Goal: Transaction & Acquisition: Purchase product/service

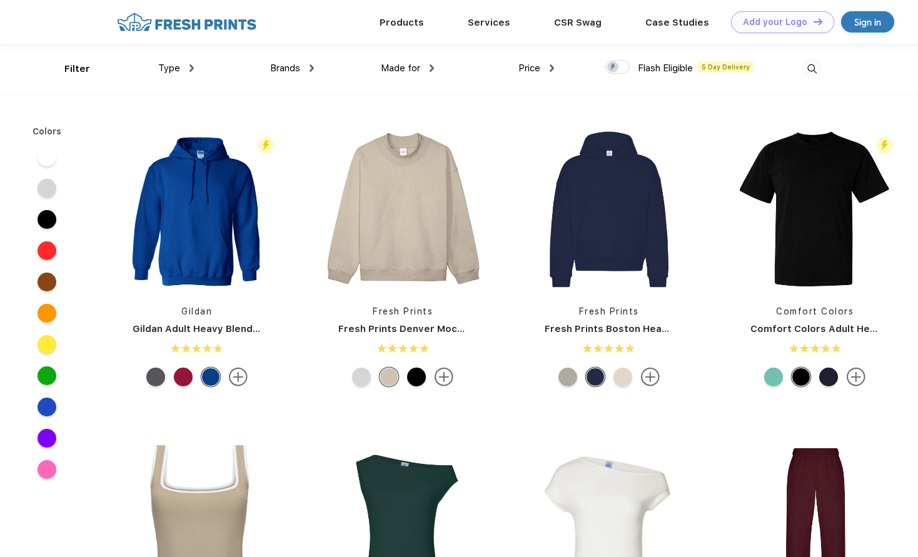
scroll to position [1, 0]
click at [372, 251] on img at bounding box center [403, 209] width 166 height 166
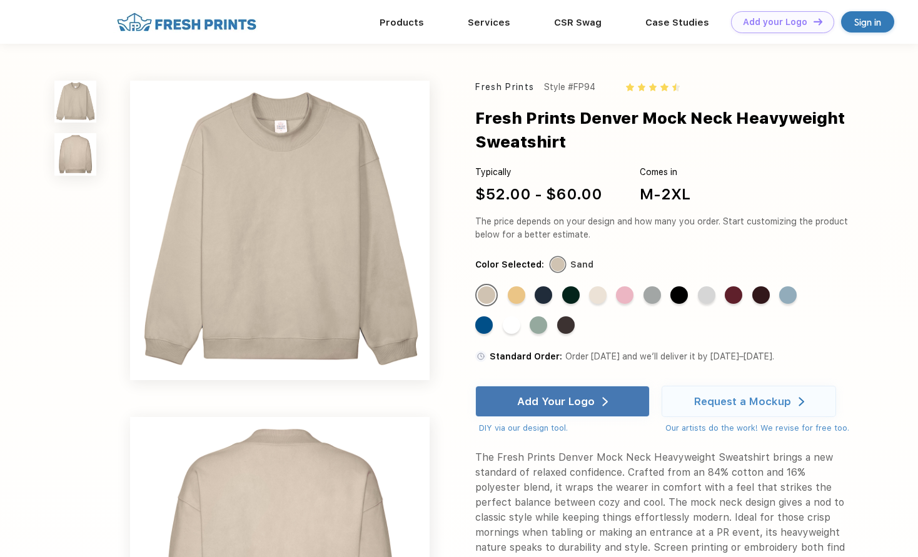
click at [268, 138] on img at bounding box center [280, 231] width 300 height 300
click at [510, 334] on div "Standard Color" at bounding box center [512, 325] width 18 height 18
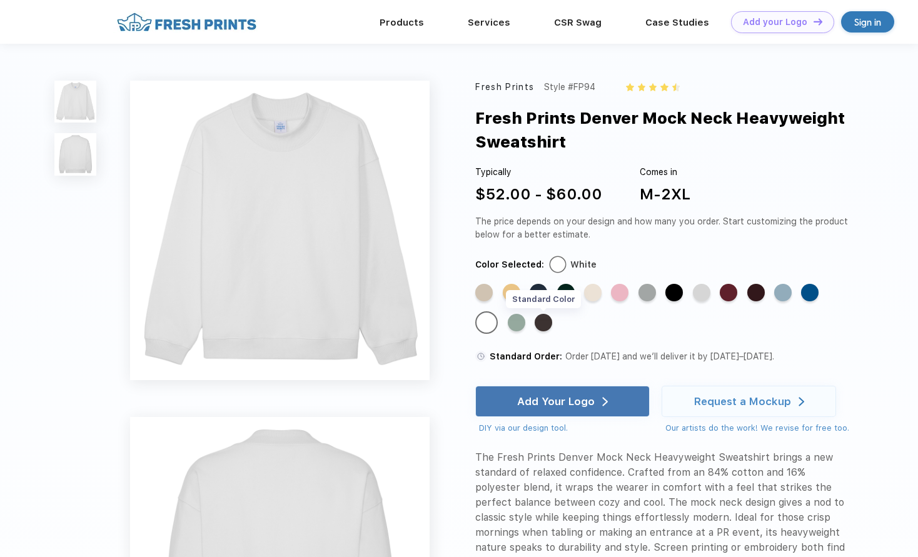
click at [542, 332] on div "Standard Color" at bounding box center [544, 323] width 18 height 18
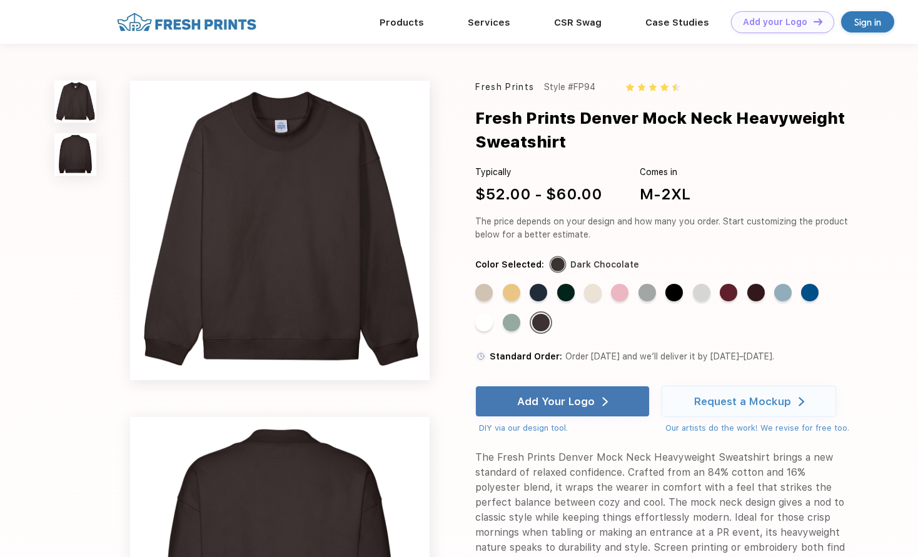
click at [528, 331] on div "Standard Color Standard Color Standard Color Standard Color Standard Color Stan…" at bounding box center [653, 313] width 356 height 59
click at [514, 332] on div "Standard Color" at bounding box center [512, 323] width 18 height 18
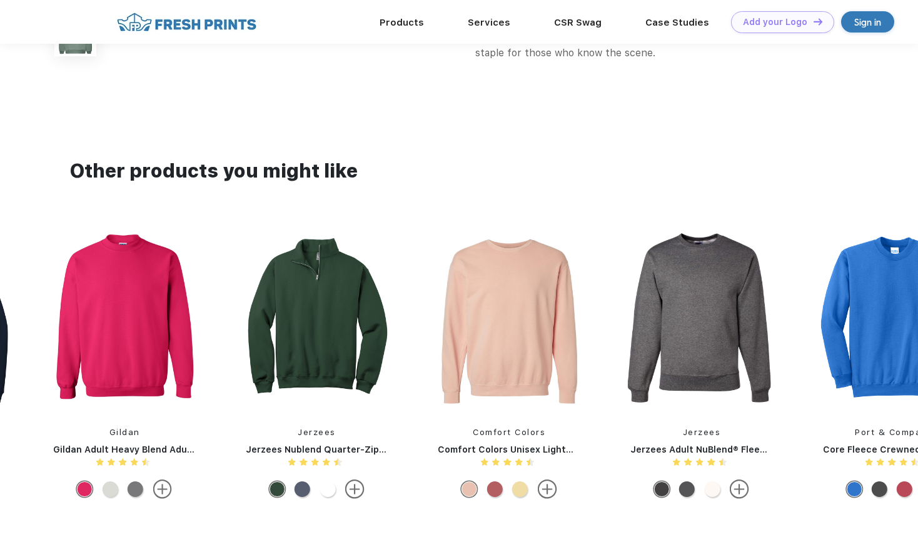
scroll to position [1001, 0]
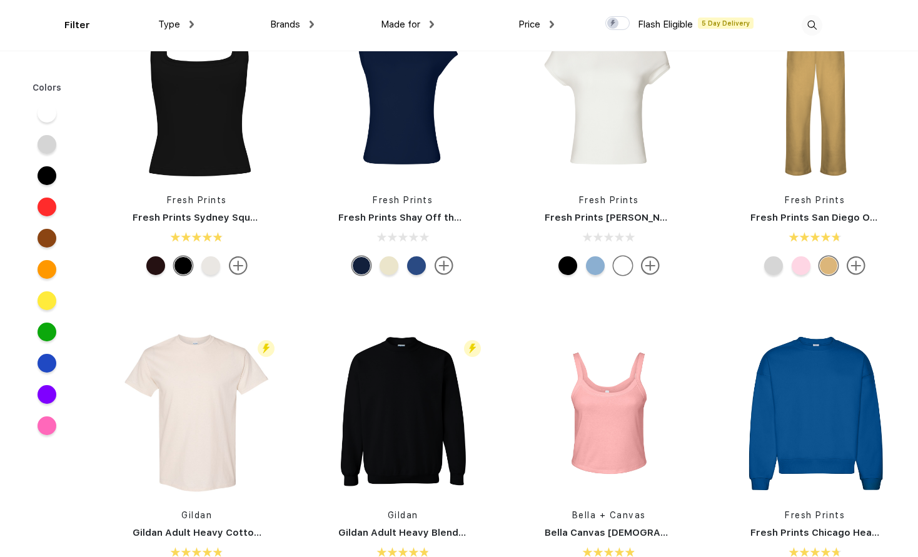
scroll to position [563, 0]
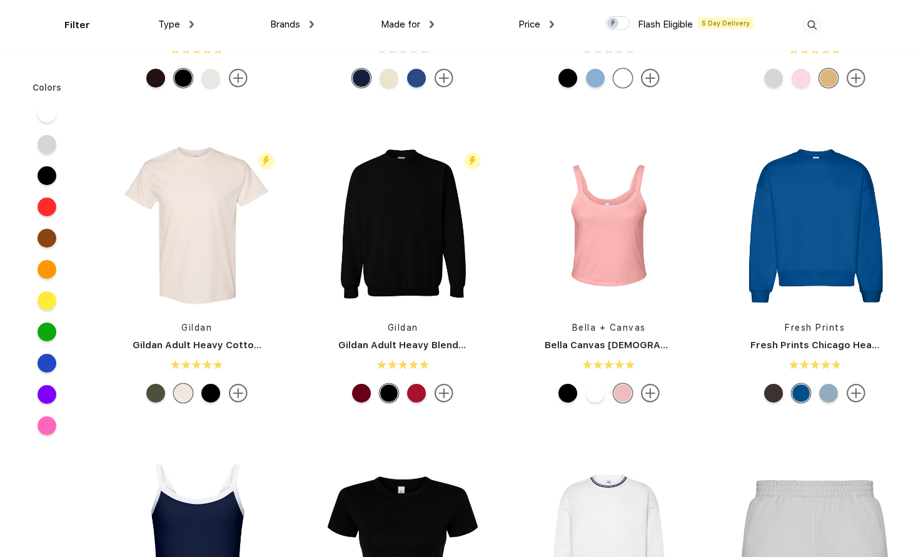
click at [429, 23] on div "Made for" at bounding box center [407, 25] width 53 height 14
click at [382, 111] on div "Men" at bounding box center [376, 112] width 18 height 13
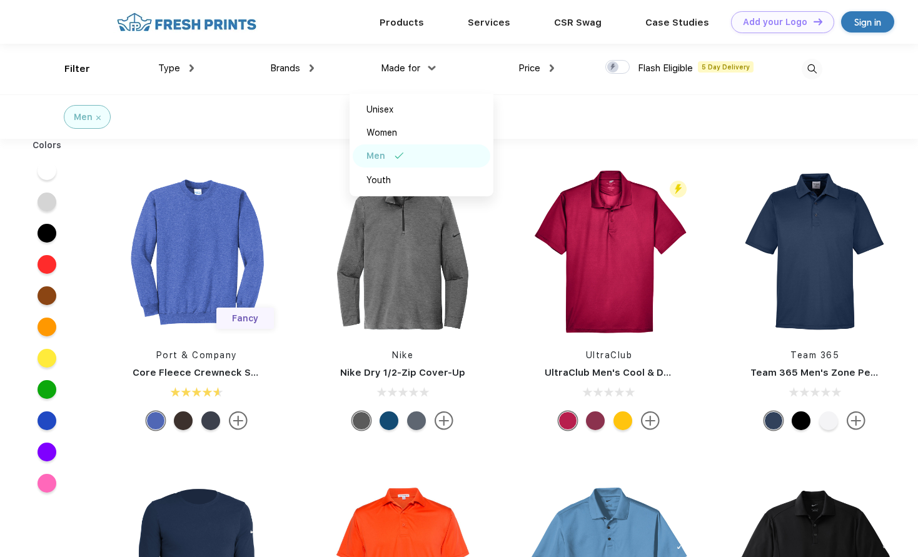
click at [515, 423] on div "Flash Eligible 5 Day Delivery UltraClub UltraClub Men's Cool & Dry Mesh Pique P…" at bounding box center [609, 302] width 206 height 265
